Goal: Task Accomplishment & Management: Complete application form

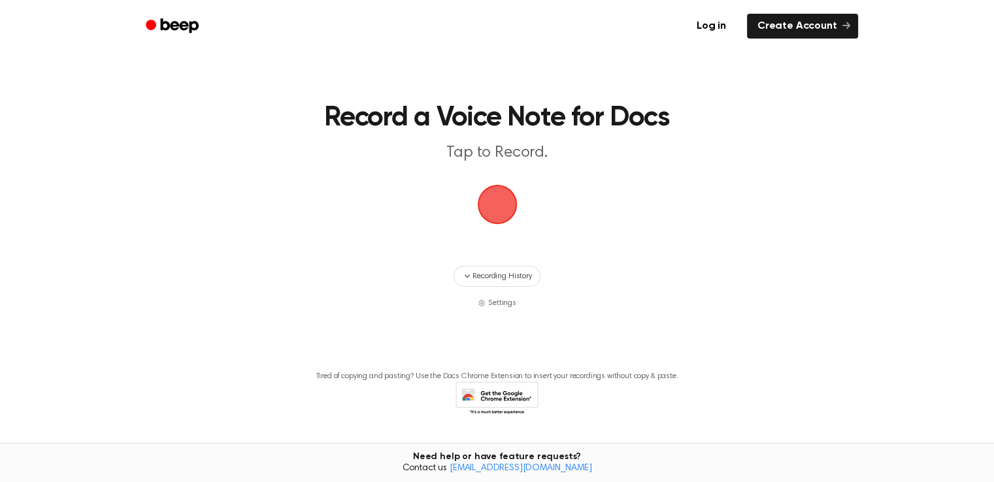
click at [503, 204] on span "button" at bounding box center [497, 204] width 37 height 37
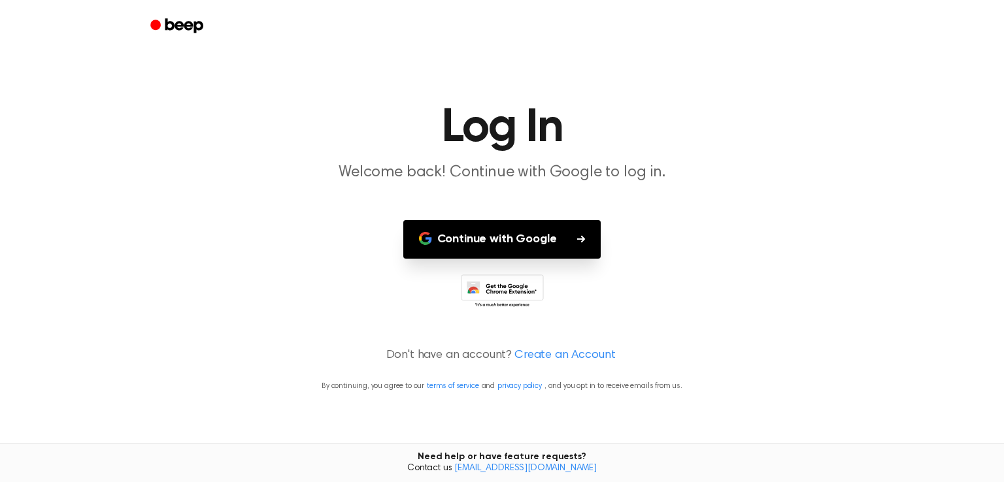
click at [536, 248] on button "Continue with Google" at bounding box center [502, 239] width 198 height 39
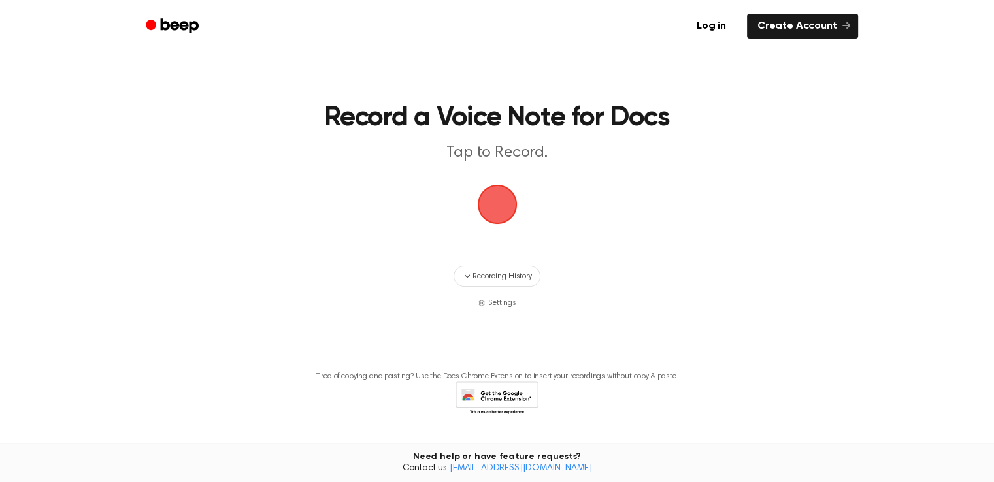
drag, startPoint x: 498, startPoint y: 201, endPoint x: 849, endPoint y: 205, distance: 351.1
click at [849, 205] on main "Record a Voice Note for Docs Tap to Record. Recording History Settings Tired of…" at bounding box center [497, 227] width 994 height 454
click at [495, 205] on span "button" at bounding box center [497, 204] width 37 height 37
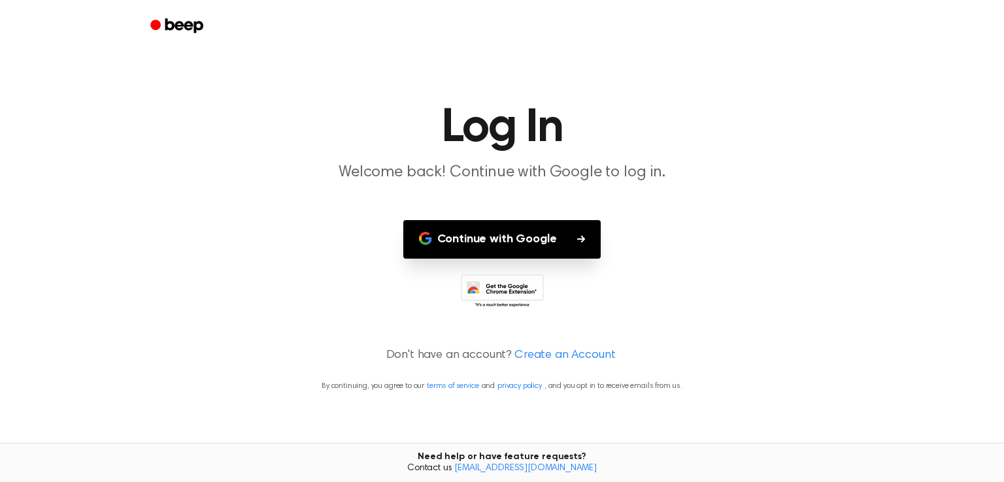
click at [495, 205] on main "Log In Welcome back! Continue with Google to log in. Continue with Google Don't…" at bounding box center [502, 241] width 1004 height 482
click at [522, 240] on button "Continue with Google" at bounding box center [502, 239] width 198 height 39
click at [571, 358] on link "Create an Account" at bounding box center [565, 356] width 101 height 18
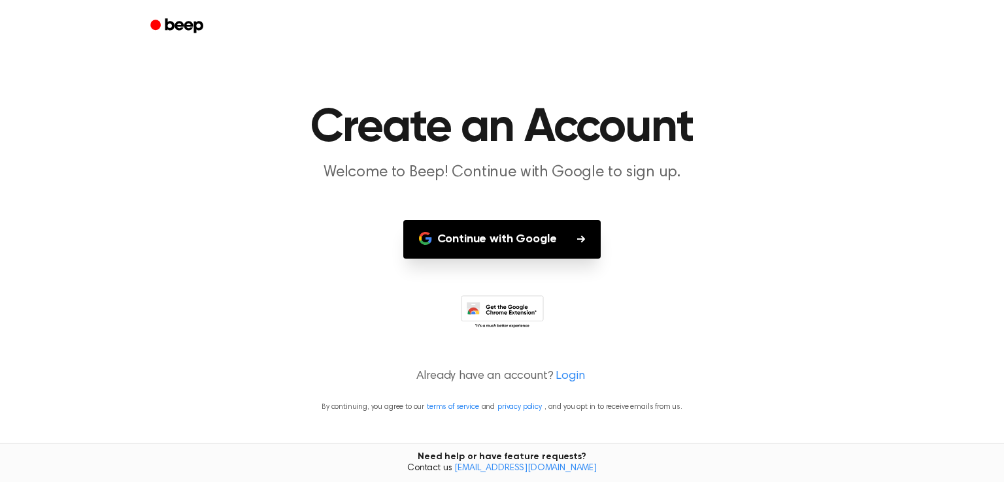
click at [571, 358] on main "Create an Account Welcome to Beep! Continue with Google to sign up. Continue wi…" at bounding box center [502, 241] width 1004 height 482
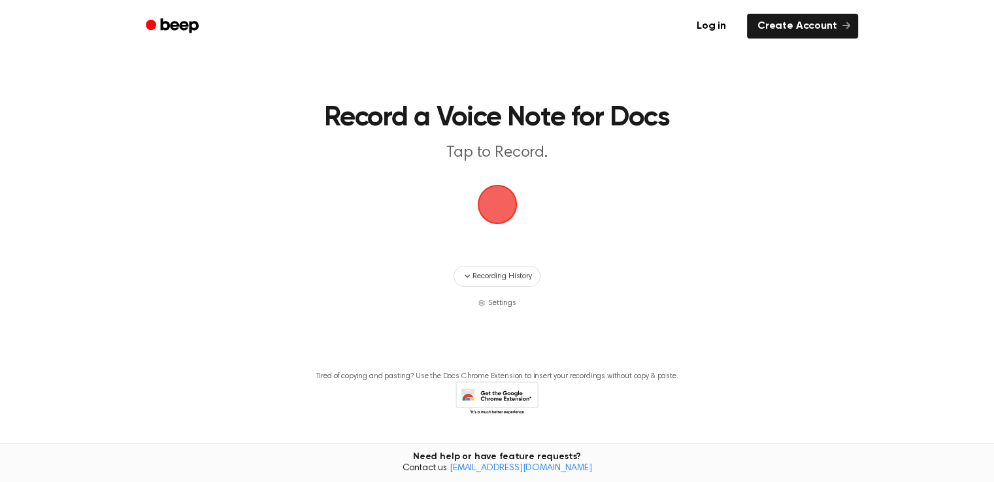
click at [498, 206] on span "button" at bounding box center [497, 204] width 37 height 37
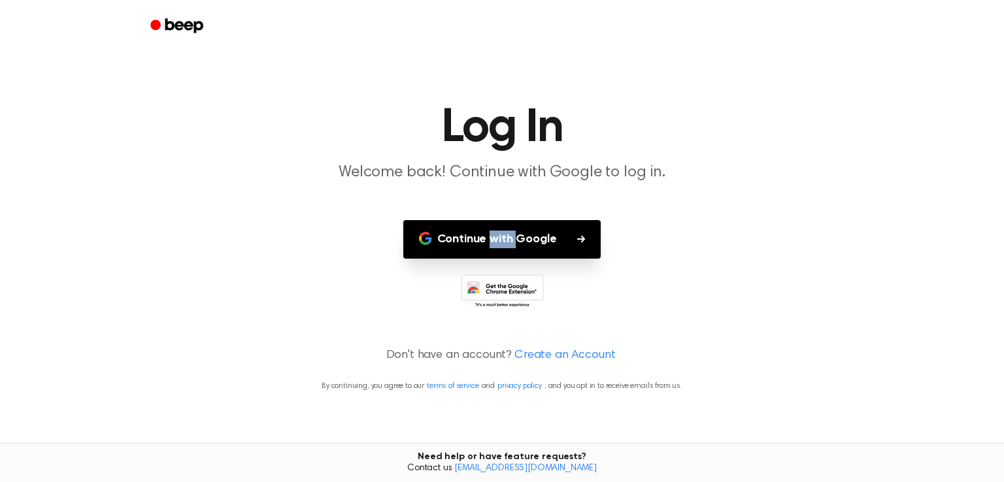
click at [498, 206] on main "Log In Welcome back! Continue with Google to log in. Continue with Google Don't…" at bounding box center [502, 241] width 1004 height 482
